Goal: Task Accomplishment & Management: Manage account settings

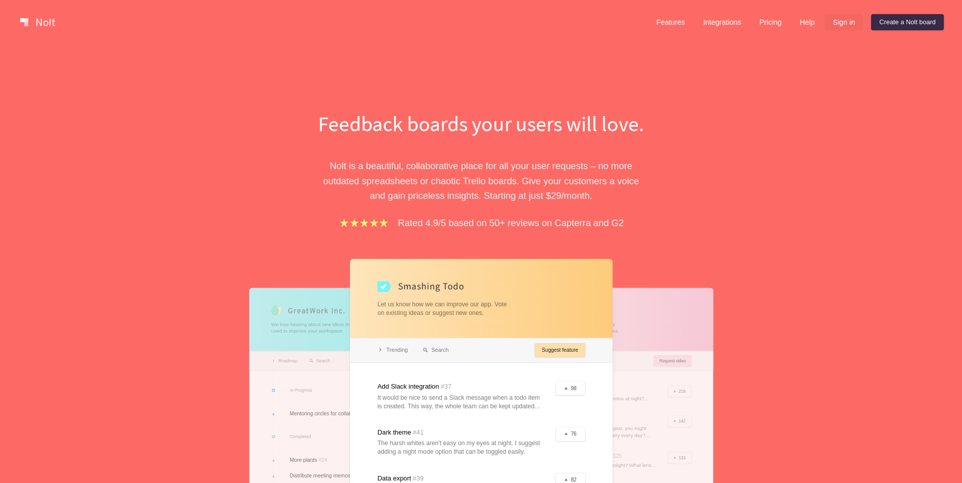
click at [828, 28] on link "Sign in" at bounding box center [844, 22] width 38 height 16
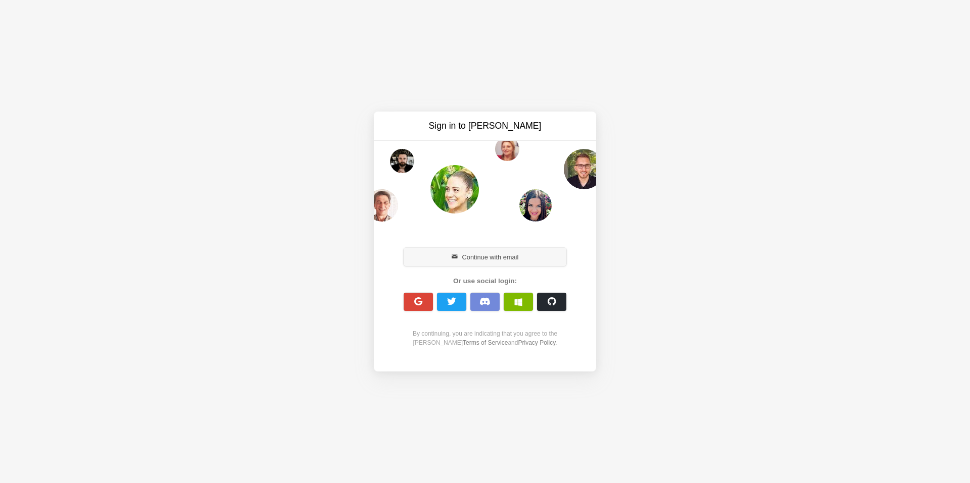
click at [502, 252] on button "Continue with email" at bounding box center [485, 257] width 163 height 18
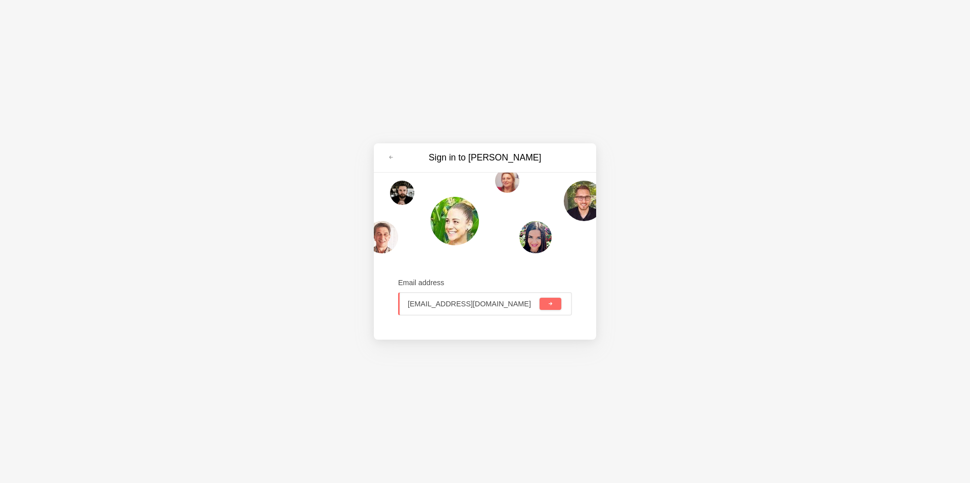
type input "[EMAIL_ADDRESS][DOMAIN_NAME]"
click at [539, 298] on button "submit" at bounding box center [550, 304] width 22 height 12
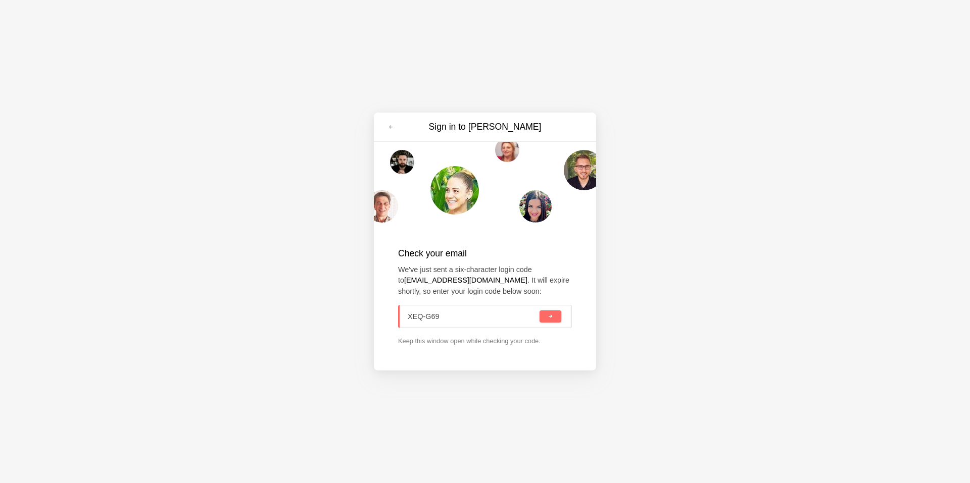
type input "XEQ-G69"
click at [539, 311] on button "submit" at bounding box center [550, 317] width 22 height 12
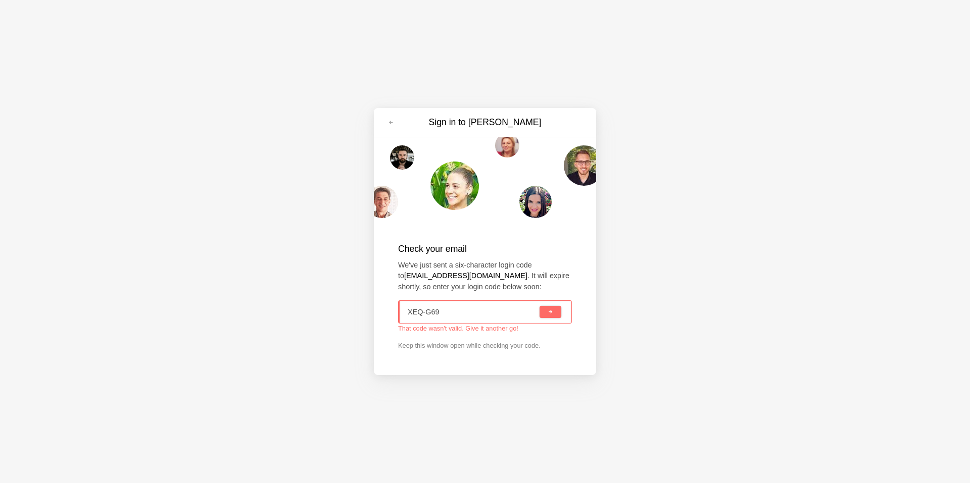
drag, startPoint x: 460, startPoint y: 316, endPoint x: 333, endPoint y: 313, distance: 126.8
click at [333, 313] on div "Sign in to Nolt Check your email We've just sent a six-character login code to …" at bounding box center [485, 241] width 970 height 483
type input "X  -"
drag, startPoint x: 389, startPoint y: 244, endPoint x: 473, endPoint y: 112, distance: 157.1
click at [473, 112] on div "Sign in to Nolt Check your email We've just sent a six-character login code to …" at bounding box center [485, 241] width 222 height 267
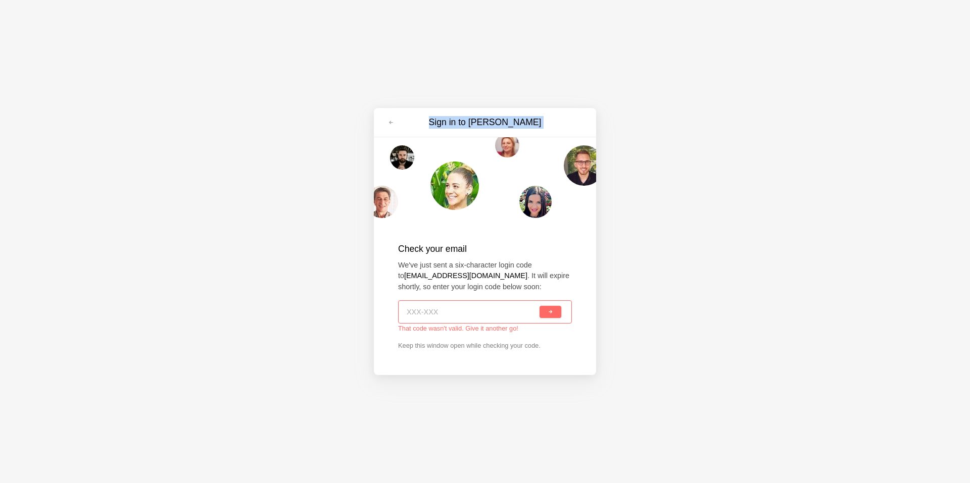
click at [418, 100] on div "Sign in to Nolt Check your email We've just sent a six-character login code to …" at bounding box center [485, 241] width 970 height 483
click at [464, 315] on input at bounding box center [473, 312] width 130 height 22
type input "3QZ-TWF"
click at [553, 313] on button "submit" at bounding box center [550, 312] width 22 height 12
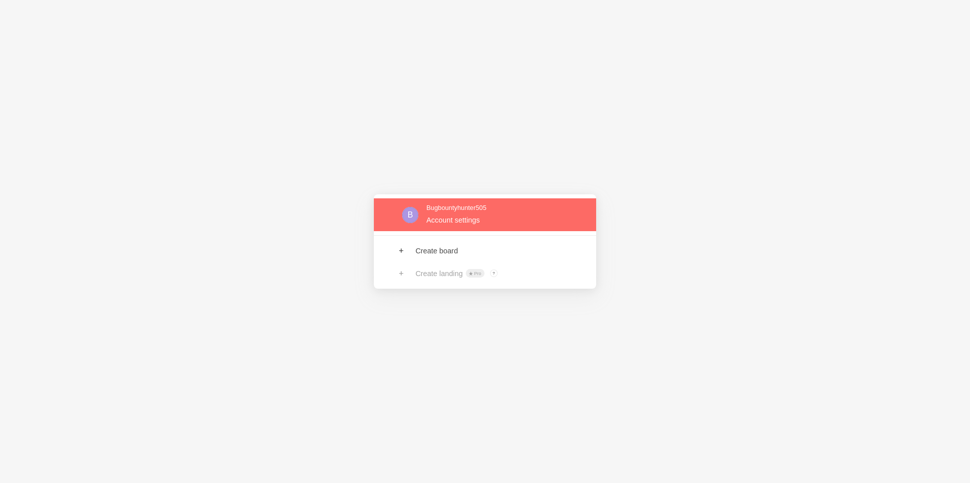
click at [473, 220] on link at bounding box center [485, 214] width 222 height 33
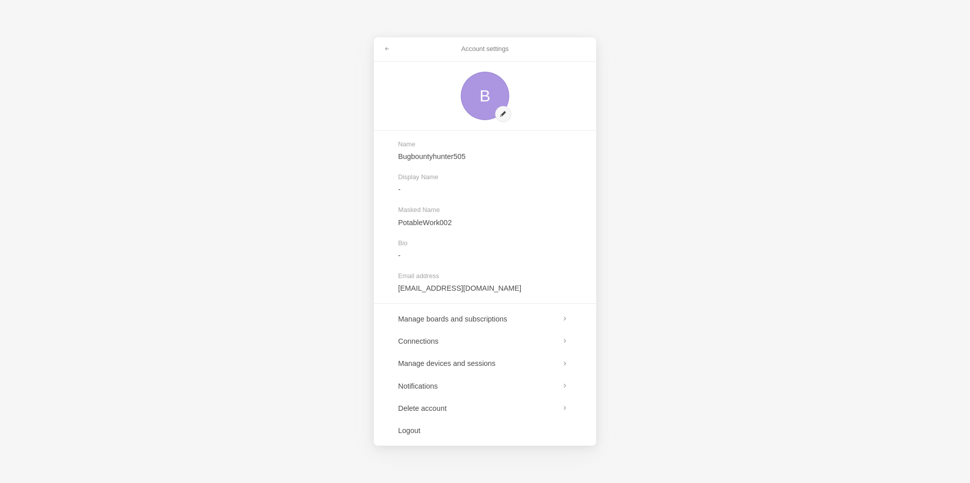
click at [672, 223] on div "Account settings B Name Bugbountyhunter505 Display Name - Masked Name PotableWo…" at bounding box center [485, 241] width 970 height 483
click at [352, 386] on div "Account settings B Name Bugbountyhunter505 Display Name - Masked Name PotableWo…" at bounding box center [485, 241] width 970 height 483
click at [234, 415] on div "Account settings B Name Bugbountyhunter505 Display Name - Masked Name PotableWo…" at bounding box center [485, 241] width 970 height 483
click at [386, 45] on link at bounding box center [387, 49] width 18 height 16
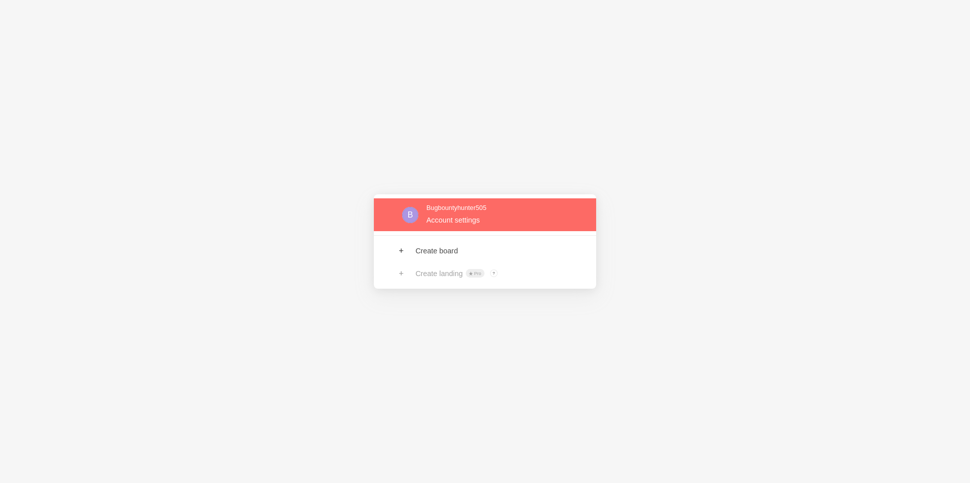
click at [463, 208] on link at bounding box center [485, 214] width 222 height 33
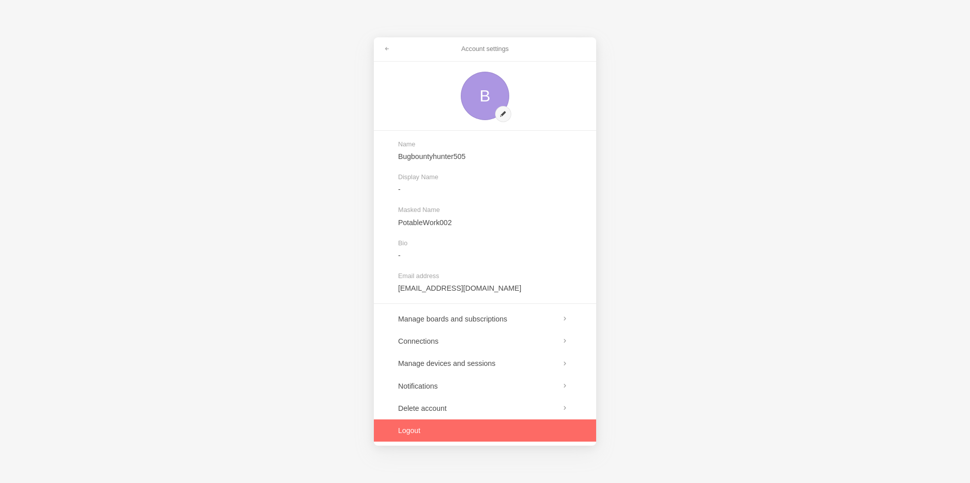
click at [424, 433] on link at bounding box center [485, 431] width 222 height 22
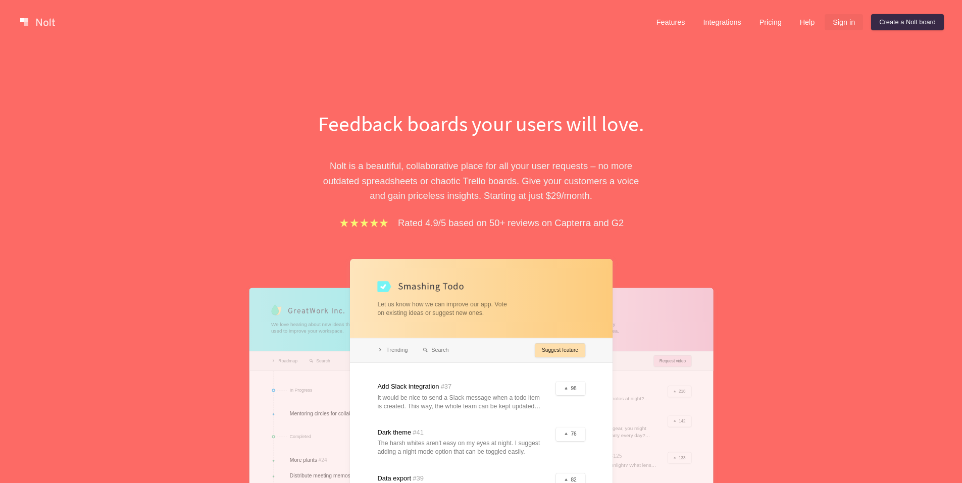
click at [842, 22] on link "Sign in" at bounding box center [844, 22] width 38 height 16
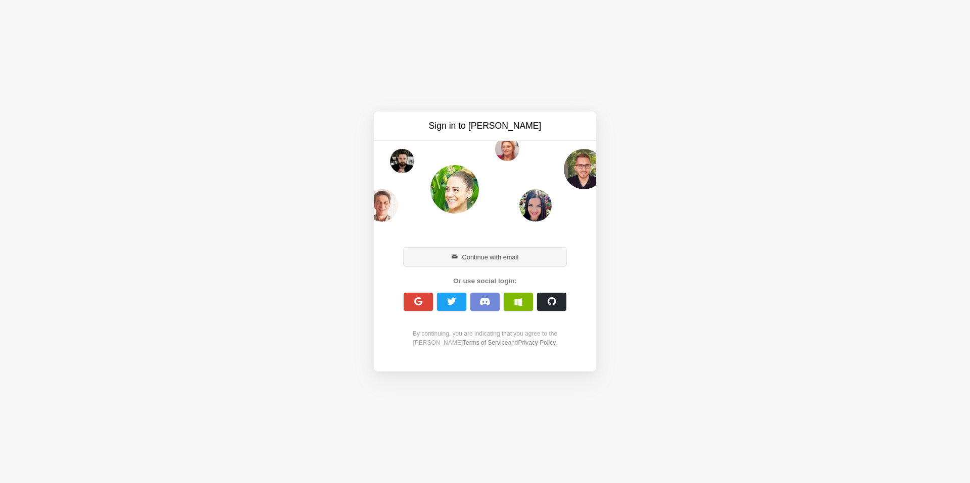
click at [487, 253] on button "Continue with email" at bounding box center [485, 257] width 163 height 18
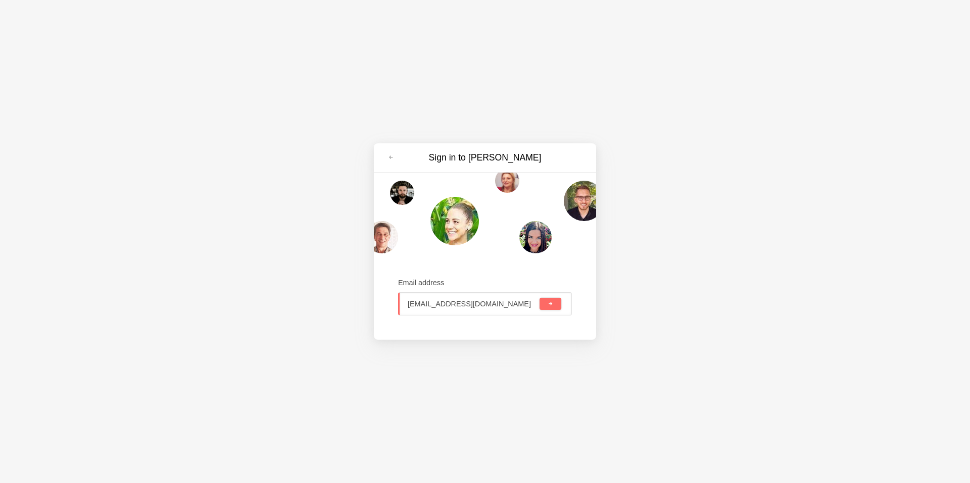
type input "victim0731@gmail.com"
click at [566, 302] on div "victim0731@gmail.com" at bounding box center [485, 303] width 174 height 23
click at [545, 303] on button "submit" at bounding box center [550, 304] width 22 height 12
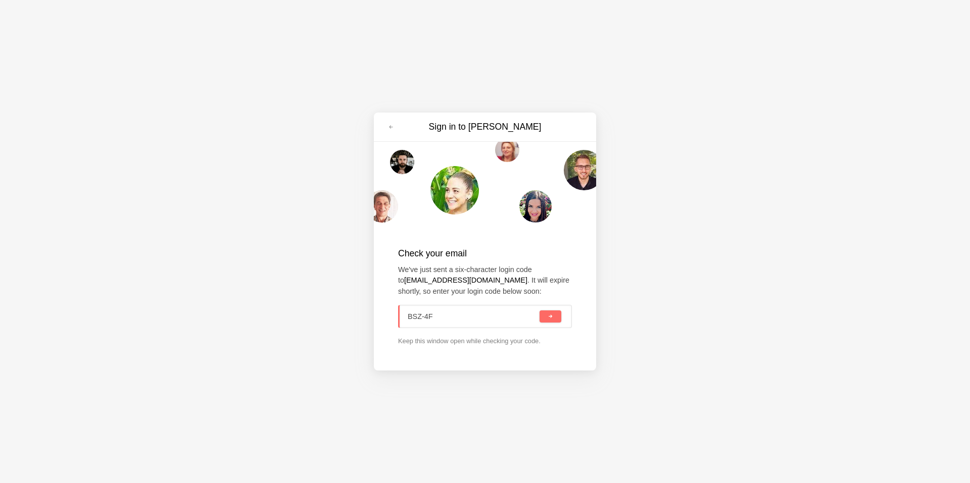
type input "BSZ-4FU"
click at [548, 317] on span "submit" at bounding box center [551, 317] width 6 height 6
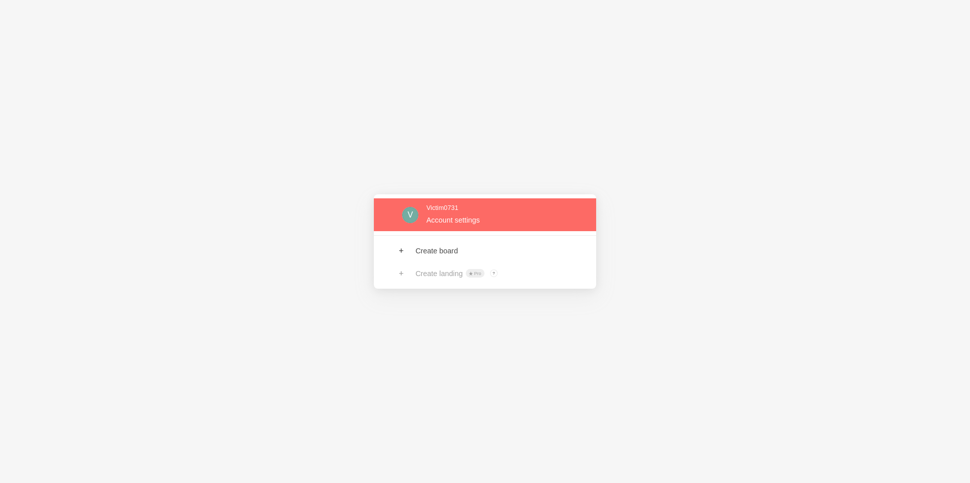
click at [440, 224] on link at bounding box center [485, 214] width 222 height 33
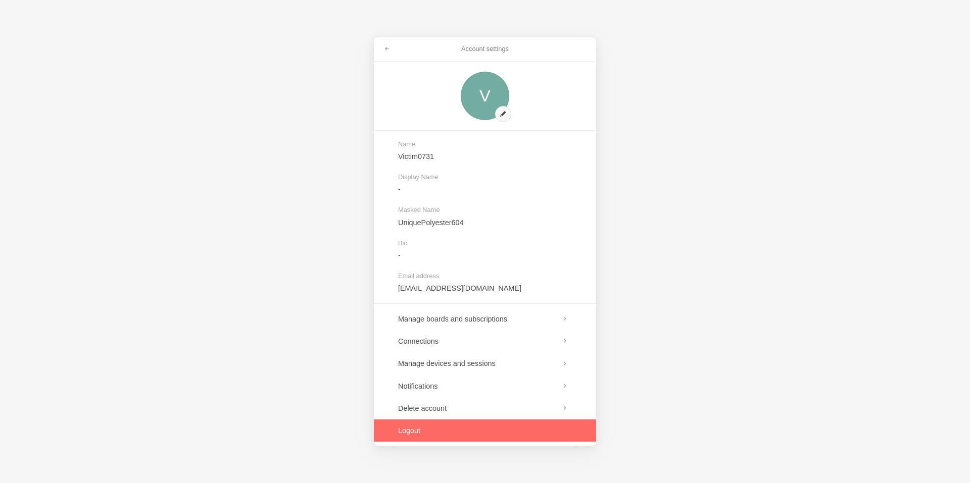
click at [419, 441] on link at bounding box center [485, 431] width 222 height 22
